Goal: Task Accomplishment & Management: Use online tool/utility

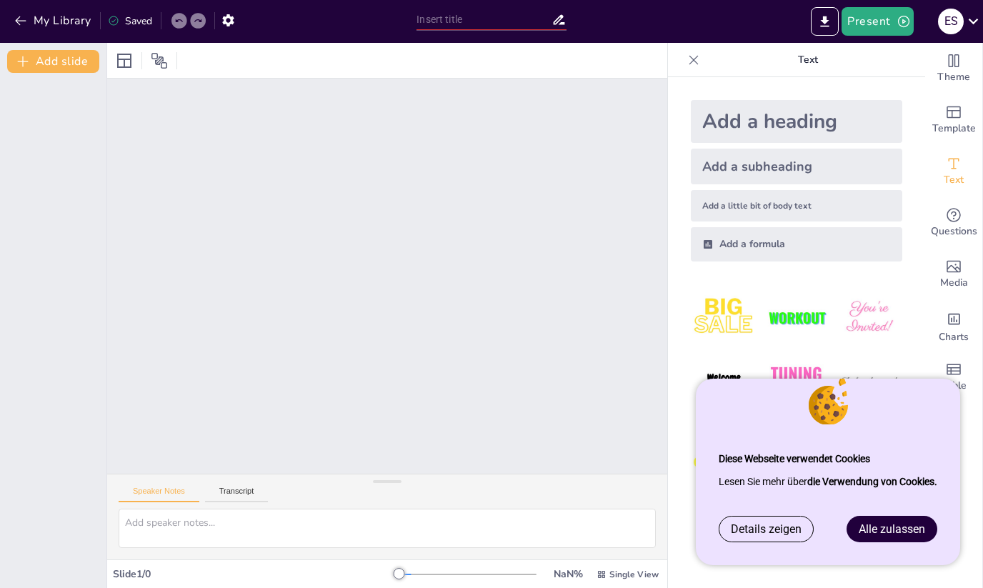
click at [262, 496] on button "Transcript" at bounding box center [237, 495] width 64 height 16
click at [183, 500] on button "Speaker Notes" at bounding box center [159, 495] width 81 height 16
click at [406, 382] on div at bounding box center [387, 276] width 560 height 395
click at [752, 528] on span "Details zeigen" at bounding box center [766, 529] width 71 height 14
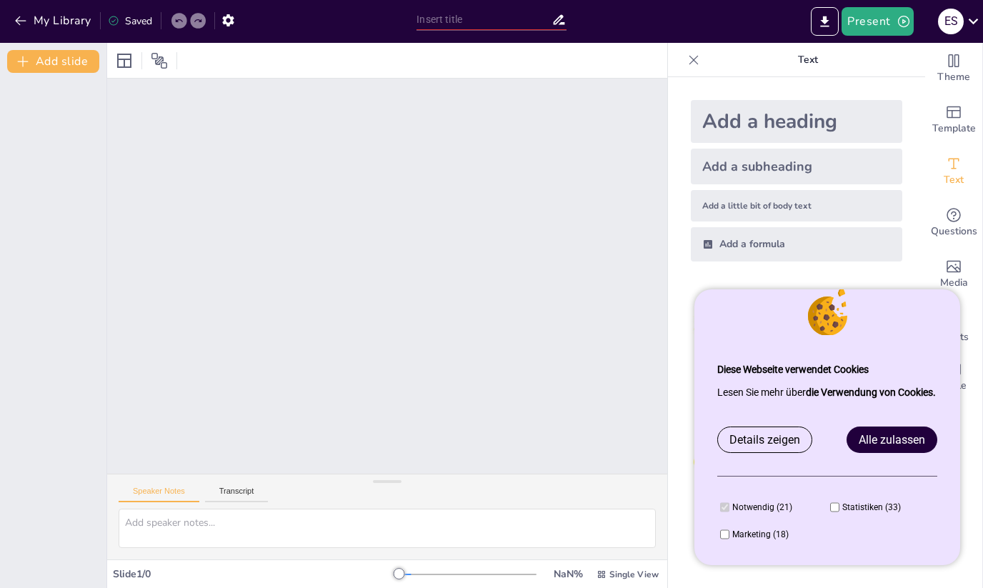
click at [885, 437] on span "Alle zulassen" at bounding box center [892, 440] width 66 height 14
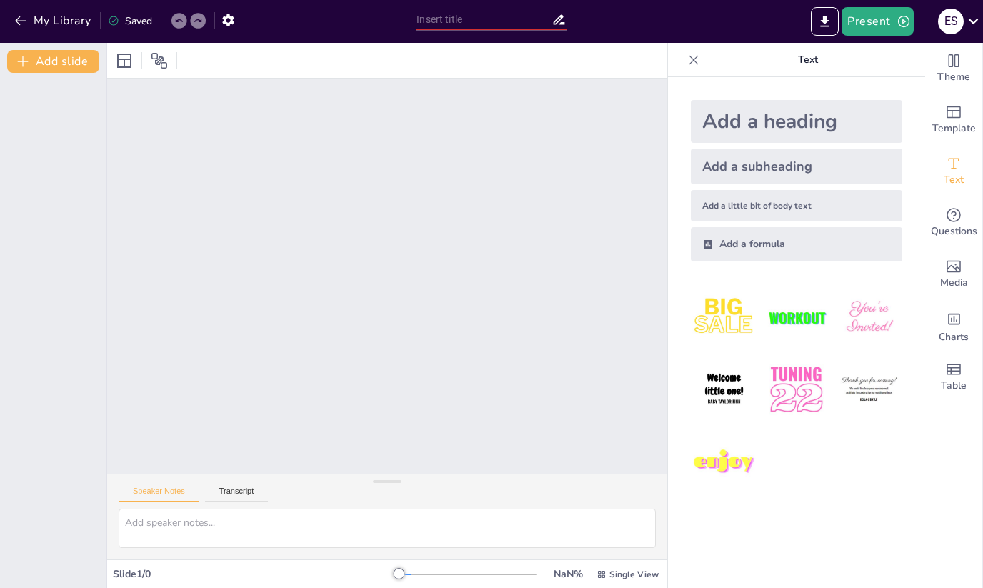
click at [589, 159] on div at bounding box center [387, 276] width 560 height 395
click at [865, 111] on div "Add a heading" at bounding box center [796, 121] width 211 height 43
click at [537, 519] on textarea at bounding box center [387, 528] width 537 height 39
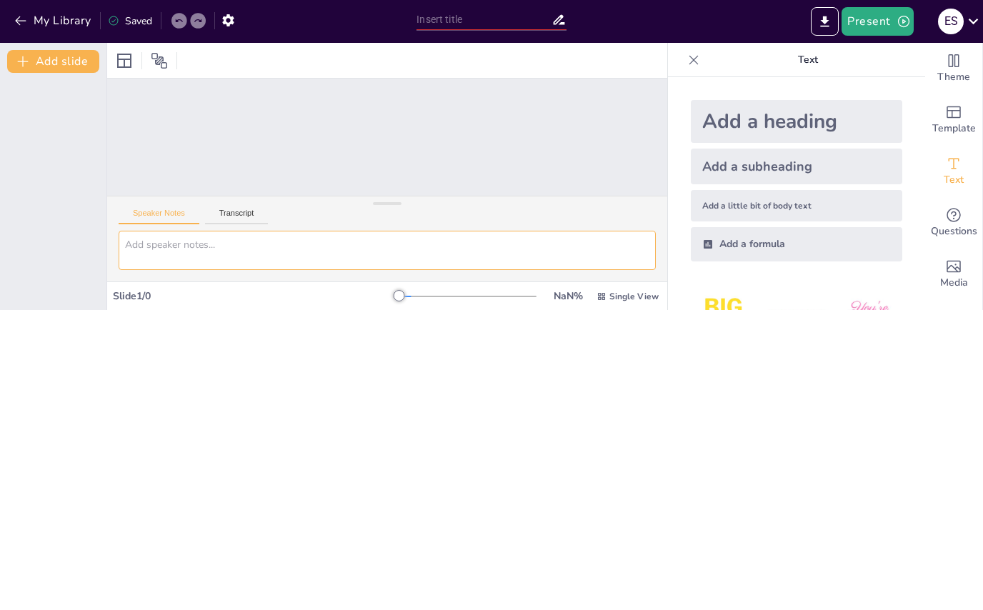
click at [774, 161] on div "Add a subheading" at bounding box center [796, 167] width 211 height 36
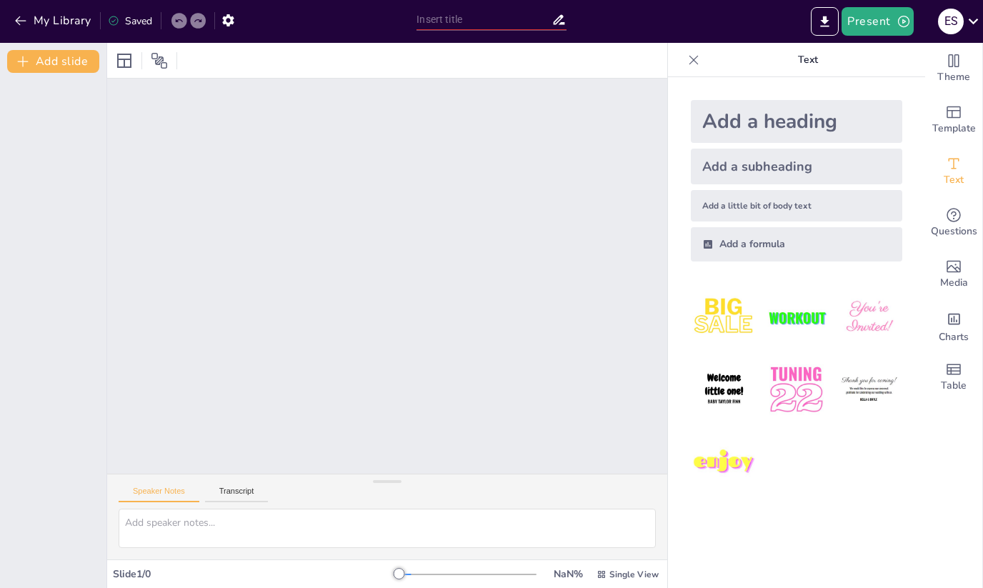
click at [887, 21] on button "Present" at bounding box center [877, 21] width 71 height 29
